Goal: Task Accomplishment & Management: Complete application form

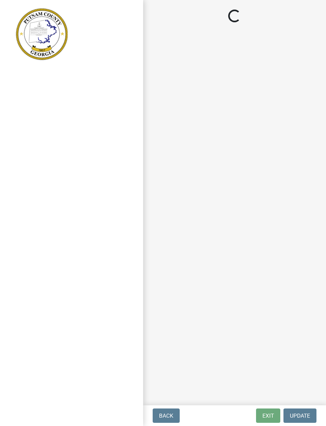
scroll to position [0, 0]
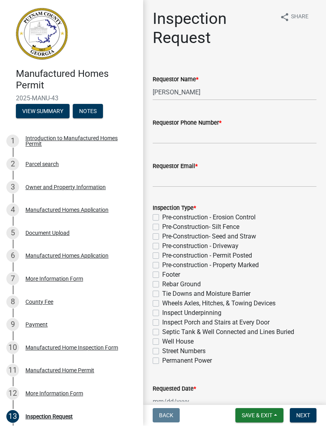
click at [162, 292] on label "Tie Downs and Moisture Barrier" at bounding box center [206, 294] width 88 height 10
click at [162, 292] on input "Tie Downs and Moisture Barrier" at bounding box center [164, 291] width 5 height 5
checkbox input "true"
checkbox input "false"
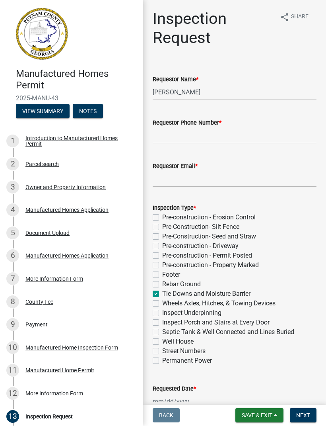
checkbox input "false"
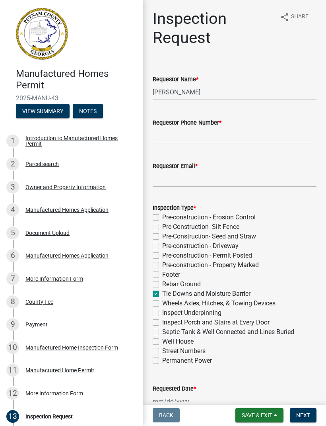
checkbox input "false"
checkbox input "true"
checkbox input "false"
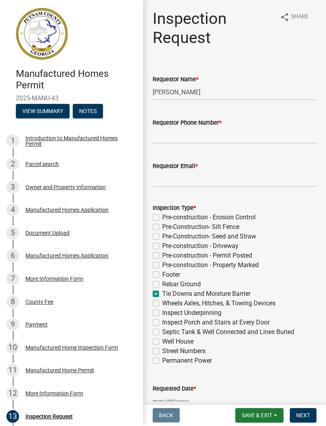
checkbox input "false"
click at [162, 300] on label "Wheels Axles, Hitches, & Towing Devices" at bounding box center [218, 304] width 113 height 10
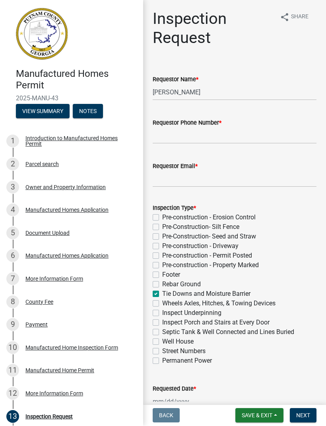
click at [162, 300] on input "Wheels Axles, Hitches, & Towing Devices" at bounding box center [164, 301] width 5 height 5
checkbox input "true"
checkbox input "false"
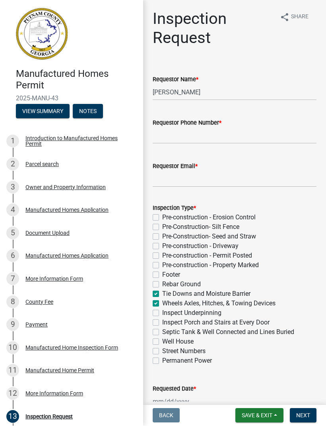
checkbox input "false"
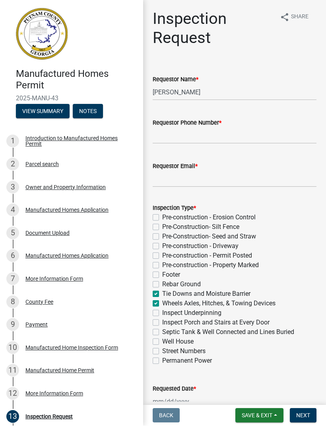
checkbox input "true"
checkbox input "false"
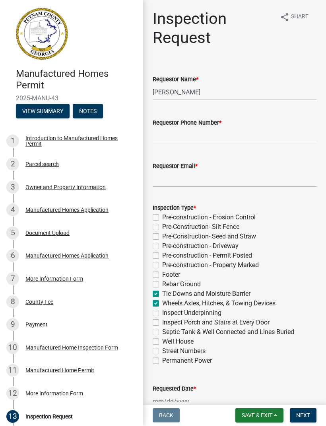
checkbox input "false"
click at [162, 311] on label "Inspect Underpinning" at bounding box center [191, 313] width 59 height 10
click at [162, 311] on input "Inspect Underpinning" at bounding box center [164, 310] width 5 height 5
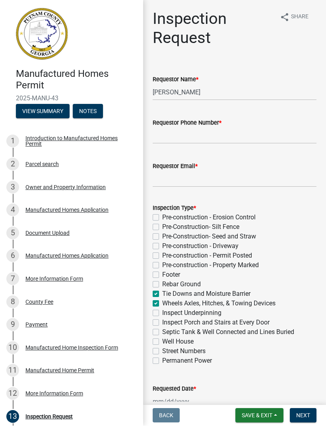
checkbox input "true"
checkbox input "false"
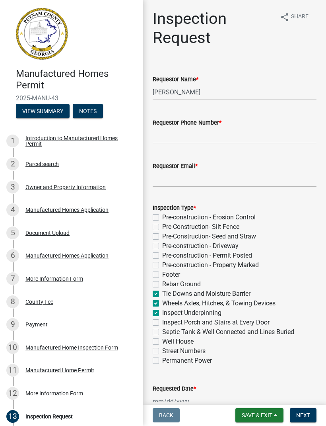
checkbox input "false"
checkbox input "true"
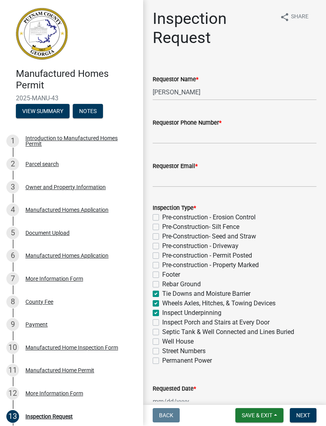
checkbox input "true"
checkbox input "false"
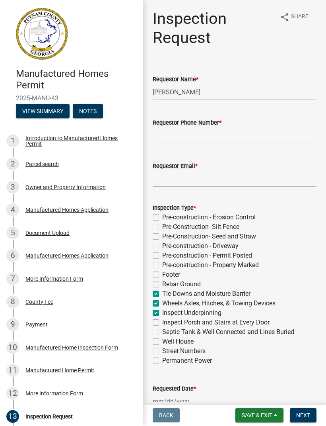
checkbox input "false"
click at [163, 313] on label "Inspect Underpinning" at bounding box center [191, 313] width 59 height 10
click at [163, 313] on input "Inspect Underpinning" at bounding box center [164, 310] width 5 height 5
checkbox input "false"
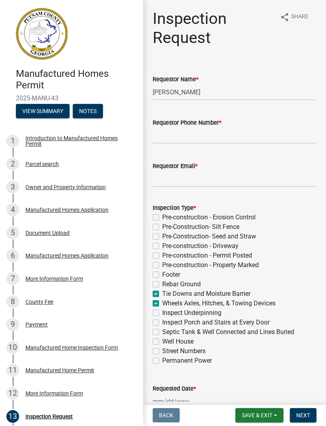
checkbox input "false"
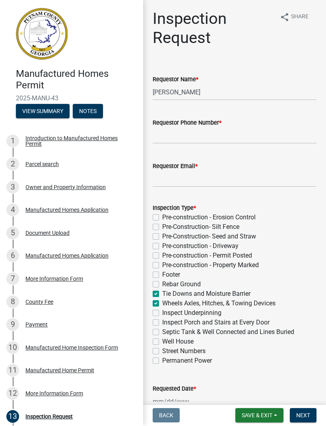
checkbox input "false"
checkbox input "true"
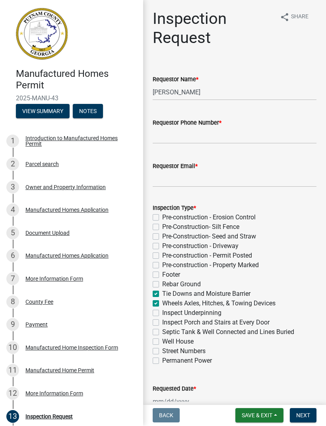
checkbox input "false"
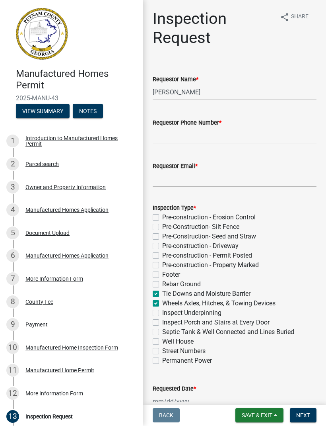
checkbox input "false"
click at [163, 137] on input "Requestor Phone Number *" at bounding box center [235, 136] width 164 height 16
type input "[PHONE_NUMBER]"
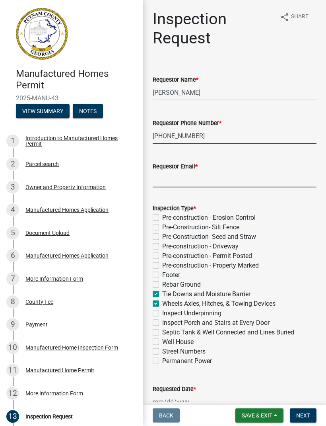
click at [163, 183] on input "Requestor Email *" at bounding box center [235, 179] width 164 height 16
type input "[EMAIL_ADDRESS][DOMAIN_NAME]"
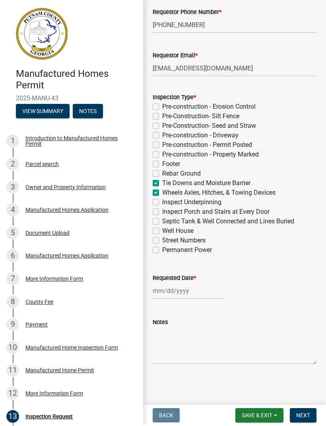
scroll to position [111, 0]
click at [160, 292] on div at bounding box center [189, 291] width 73 height 16
select select "9"
select select "2025"
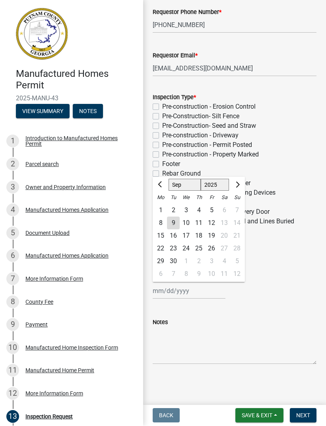
click at [186, 223] on div "10" at bounding box center [186, 223] width 13 height 13
type input "[DATE]"
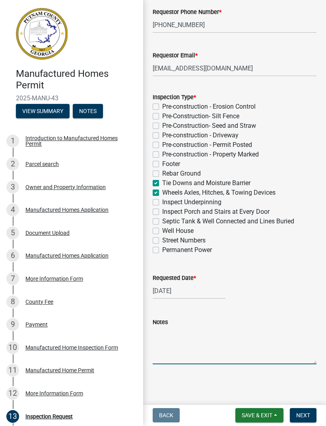
click at [171, 357] on textarea "Notes" at bounding box center [235, 345] width 164 height 37
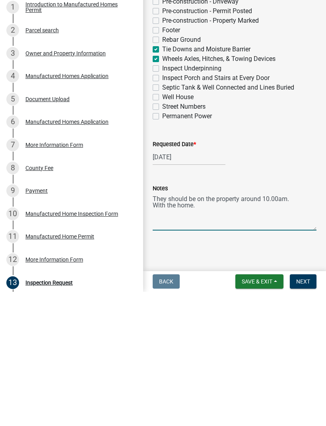
click at [290, 327] on textarea "They should be on the property around 10.00am. With the home." at bounding box center [235, 345] width 164 height 37
click at [209, 327] on textarea "They should be on the property around 10.00am With the home." at bounding box center [235, 345] width 164 height 37
click at [246, 327] on textarea "They should be on the property around 10.00am" at bounding box center [235, 345] width 164 height 37
click at [187, 327] on textarea "They should be on the property with the home around 10.00am" at bounding box center [235, 345] width 164 height 37
click at [245, 327] on textarea "They should be on the property with the home around 10.00am. Hopefully we can g…" at bounding box center [235, 345] width 164 height 37
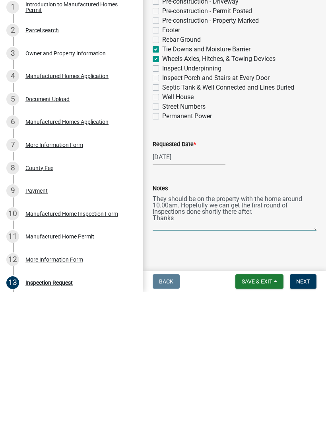
click at [270, 327] on textarea "They should be on the property with the home around 10.00am. Hopefully we can g…" at bounding box center [235, 345] width 164 height 37
click at [187, 327] on textarea "They should be on the property with the home around 10.00am. Hopefully we can g…" at bounding box center [235, 345] width 164 height 37
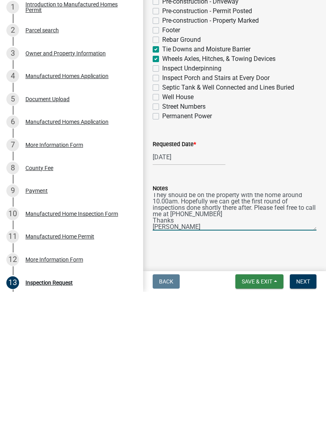
type textarea "They should be on the property with the home around 10.00am. Hopefully we can g…"
click at [271, 408] on button "Save & Exit" at bounding box center [259, 415] width 48 height 14
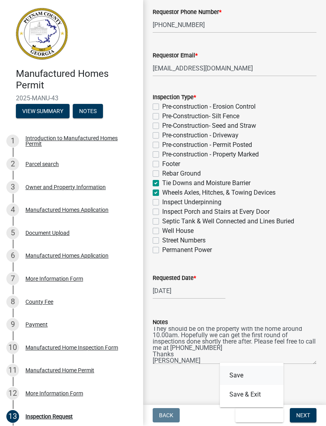
click at [240, 374] on button "Save" at bounding box center [252, 375] width 64 height 19
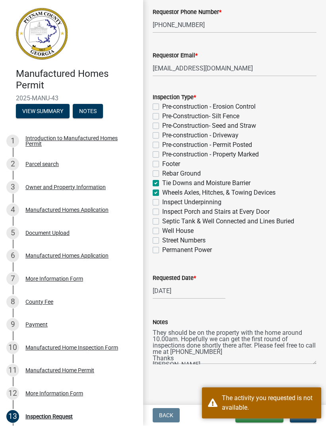
click at [303, 300] on wm-data-entity-input "Requested Date * [DATE]" at bounding box center [235, 284] width 164 height 44
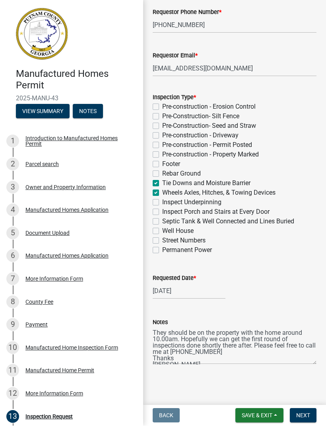
click at [308, 419] on button "Next" at bounding box center [303, 415] width 27 height 14
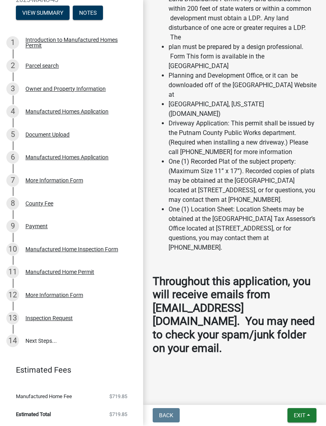
scroll to position [1877, 0]
click at [56, 317] on div "Inspection Request" at bounding box center [48, 318] width 47 height 6
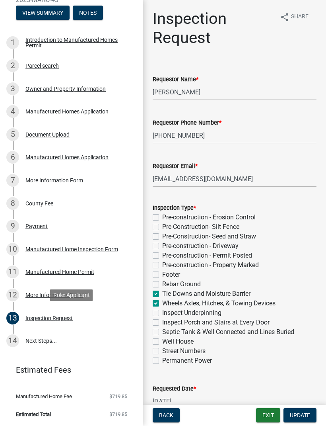
click at [316, 414] on button "Update" at bounding box center [300, 415] width 33 height 14
